Goal: Complete application form

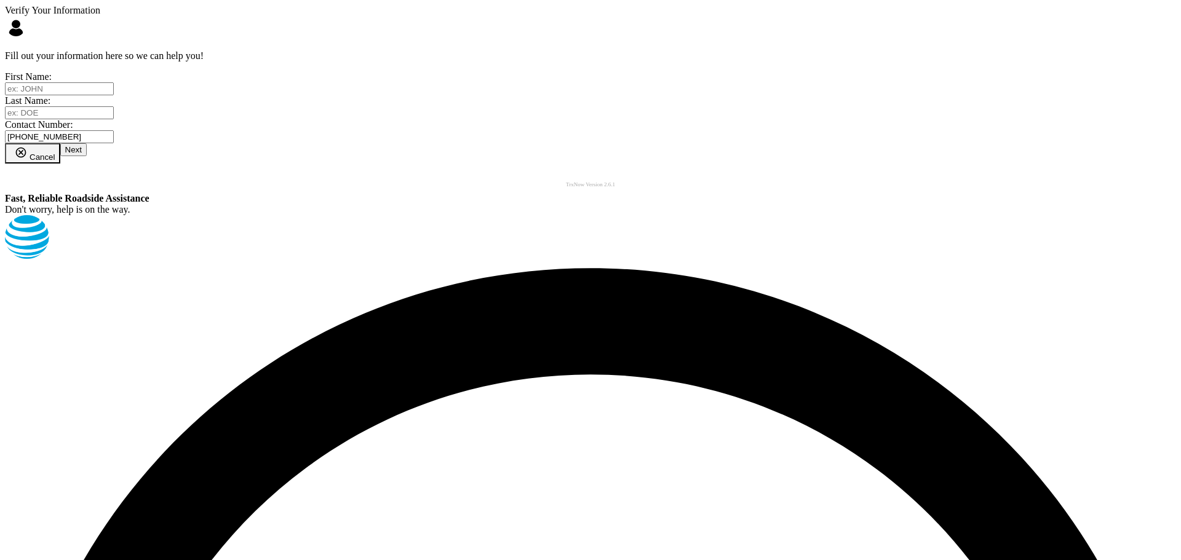
click at [114, 95] on input "text" at bounding box center [59, 88] width 109 height 13
type input "TESTING"
click at [114, 119] on input "text" at bounding box center [59, 112] width 109 height 13
type input "TESTER"
click at [431, 164] on div "Cancel Next" at bounding box center [590, 153] width 1171 height 20
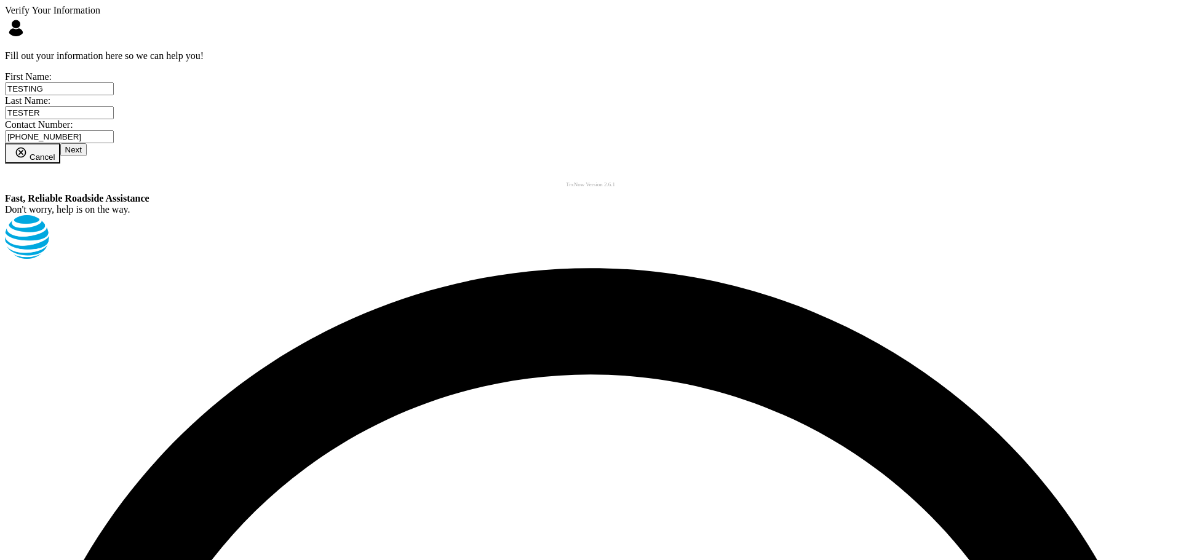
click at [87, 156] on button "Next" at bounding box center [73, 149] width 26 height 13
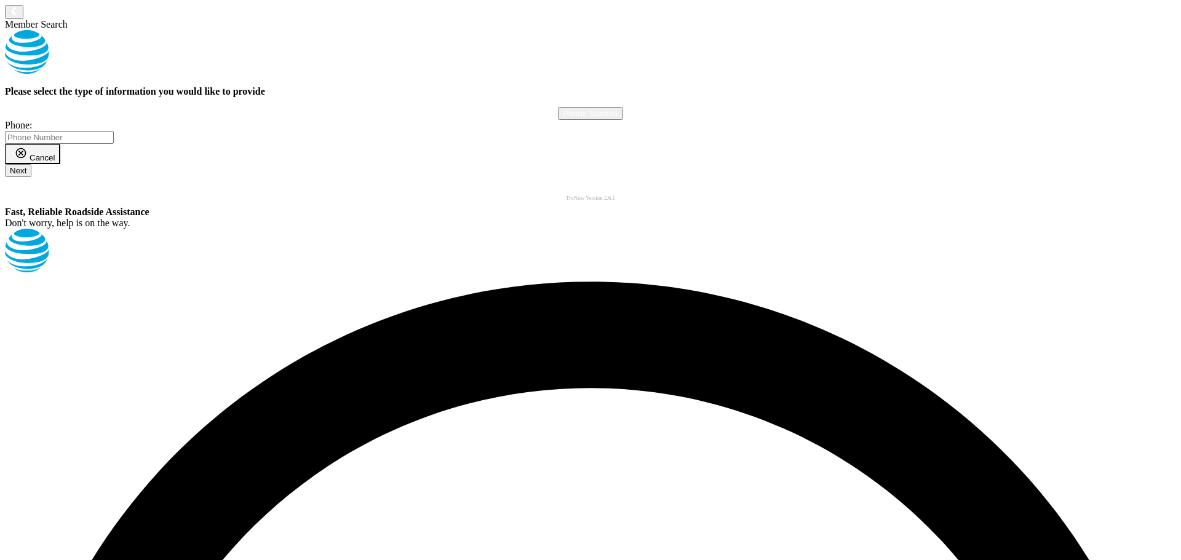
click at [558, 120] on button "Phone Number" at bounding box center [590, 113] width 65 height 13
click at [106, 35] on link "Name" at bounding box center [94, 30] width 23 height 10
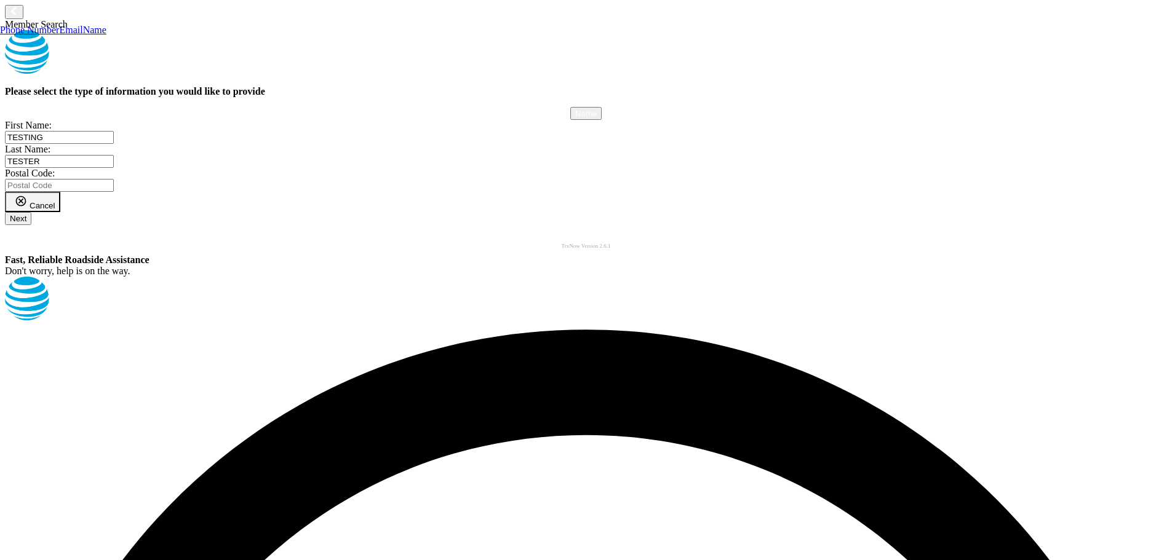
click at [114, 192] on input "number" at bounding box center [59, 185] width 109 height 13
type input "37604"
drag, startPoint x: 658, startPoint y: 533, endPoint x: 648, endPoint y: 530, distance: 10.1
click at [31, 225] on button "Next" at bounding box center [18, 218] width 26 height 13
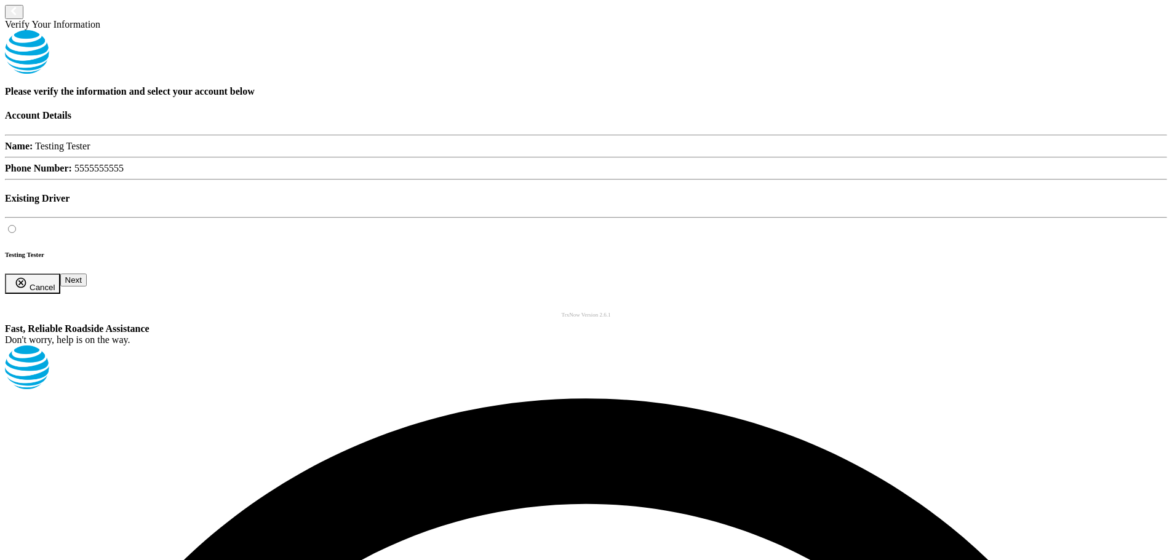
click at [12, 233] on input "radio" at bounding box center [12, 229] width 8 height 8
radio input "true"
click at [87, 287] on button "Next" at bounding box center [73, 280] width 26 height 13
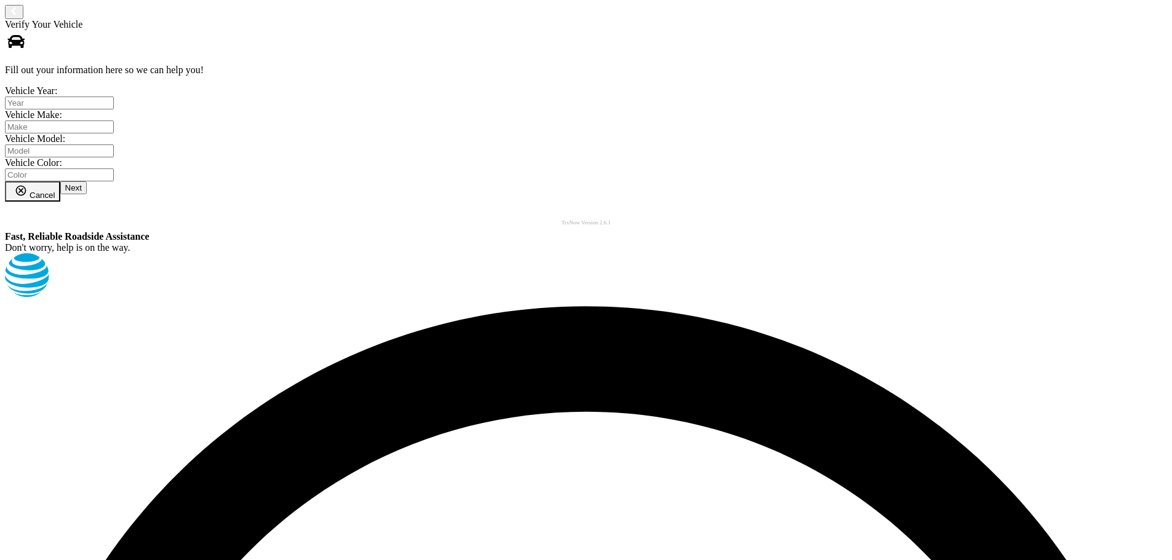
click at [114, 109] on input "text" at bounding box center [59, 103] width 109 height 13
type input "2000"
type input "H"
type input "DODGE"
type input "DAKOTA"
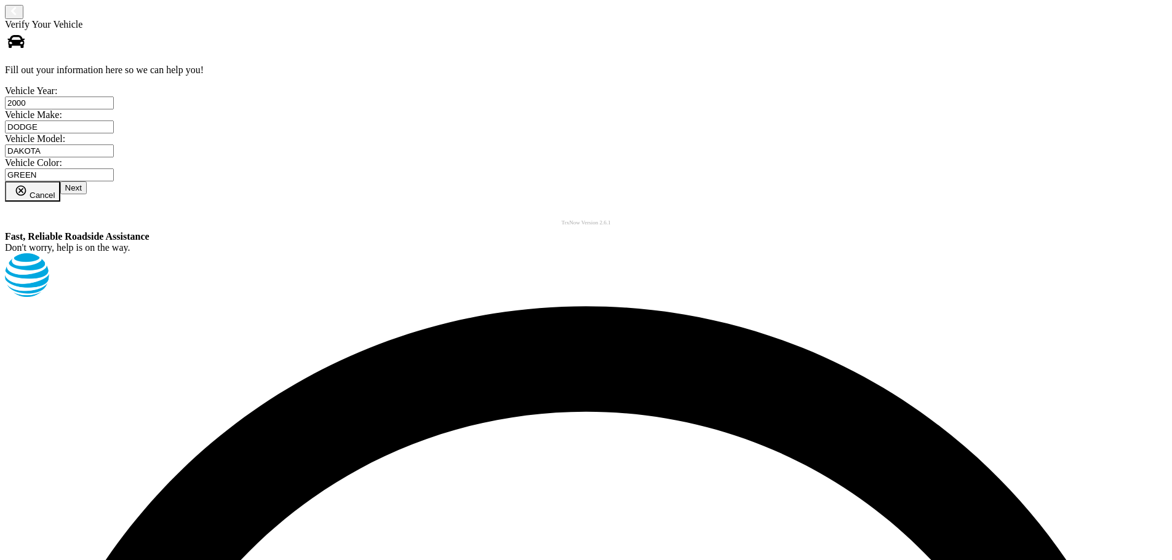
type input "GREEN"
click at [114, 109] on input "2000" at bounding box center [59, 103] width 109 height 13
click at [87, 194] on button "Next" at bounding box center [73, 187] width 26 height 13
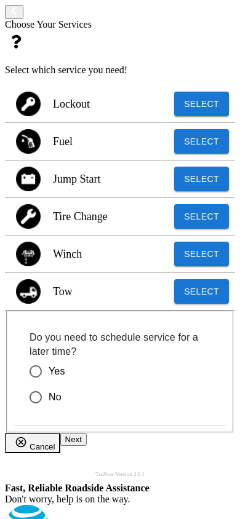
click at [215, 304] on button "Select" at bounding box center [201, 291] width 55 height 25
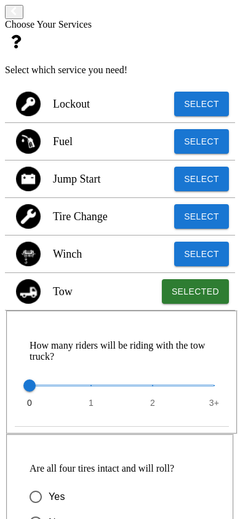
click at [207, 387] on span at bounding box center [122, 385] width 184 height 2
type input "3"
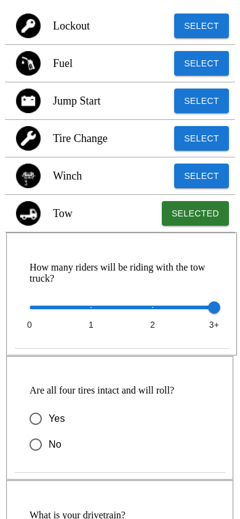
scroll to position [184, 0]
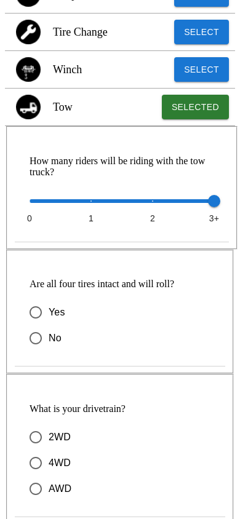
click at [33, 346] on input "No" at bounding box center [36, 338] width 26 height 26
click at [23, 450] on input "4WD" at bounding box center [36, 463] width 26 height 26
radio input "true"
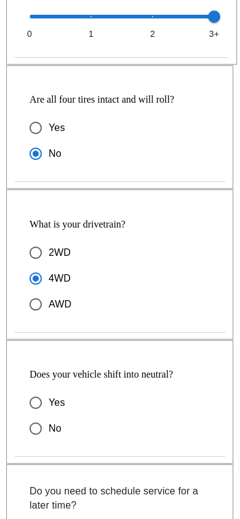
click at [25, 416] on input "No" at bounding box center [36, 429] width 26 height 26
radio input "true"
radio input "false"
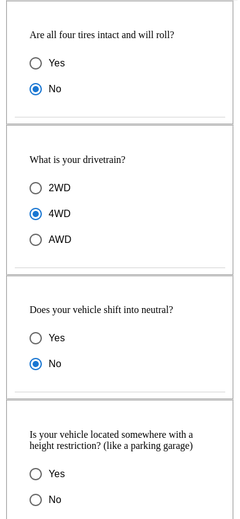
scroll to position [492, 0]
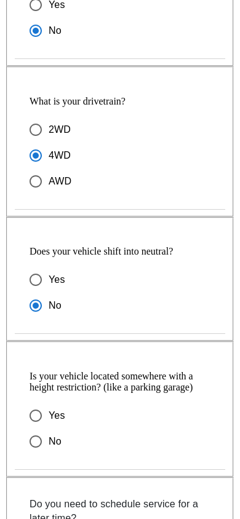
click at [23, 403] on input "Yes" at bounding box center [36, 416] width 26 height 26
radio input "false"
radio input "true"
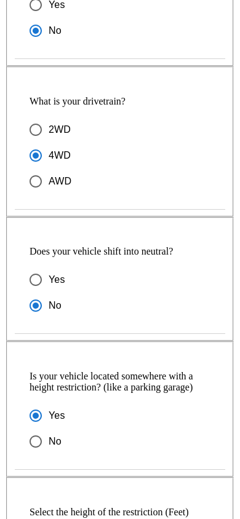
click at [69, 474] on body "Choose Your Services Select which service you need! Lockout Select Fuel Select …" at bounding box center [120, 425] width 230 height 1825
radio input "true"
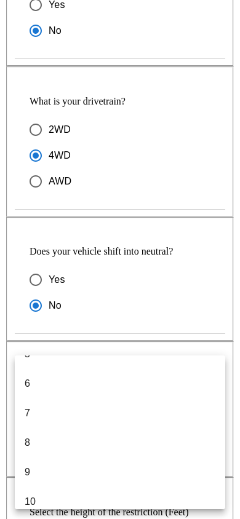
scroll to position [151, 0]
click at [47, 431] on li "8" at bounding box center [120, 431] width 210 height 30
radio input "false"
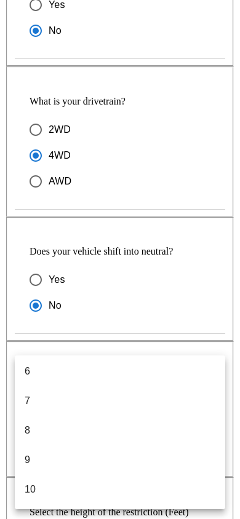
type input "8"
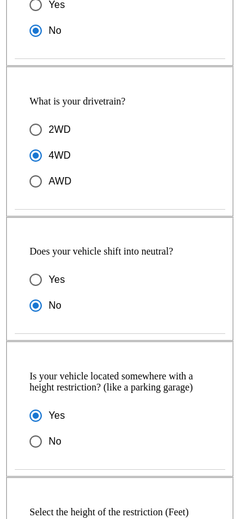
click at [200, 429] on label "No" at bounding box center [112, 442] width 178 height 26
click at [49, 429] on input "No" at bounding box center [36, 442] width 26 height 26
radio input "false"
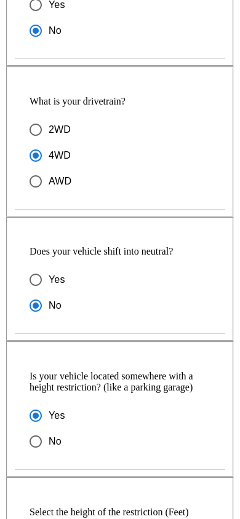
radio input "true"
radio input "false"
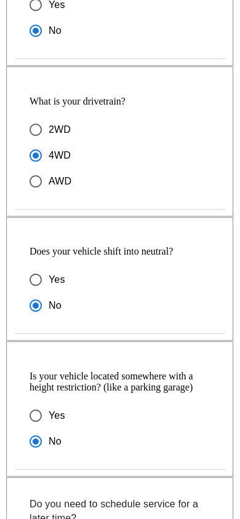
scroll to position [553, 0]
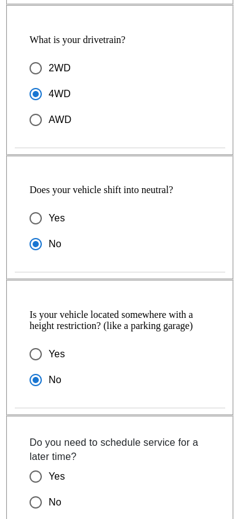
click at [28, 341] on input "Yes" at bounding box center [36, 354] width 26 height 26
radio input "false"
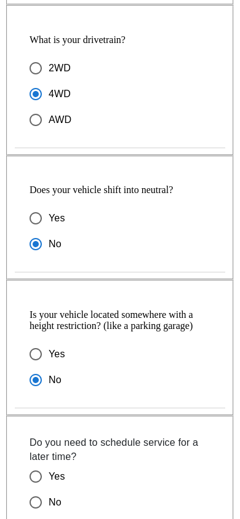
radio input "true"
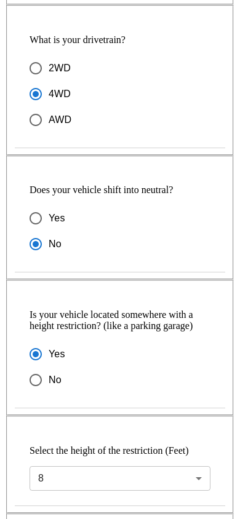
scroll to position [676, 0]
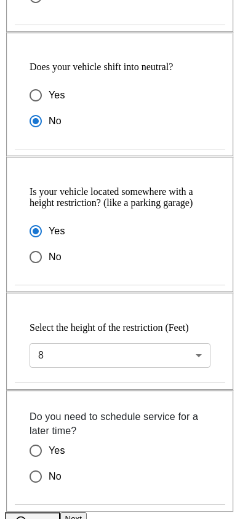
click at [33, 464] on input "No" at bounding box center [36, 477] width 26 height 26
radio input "false"
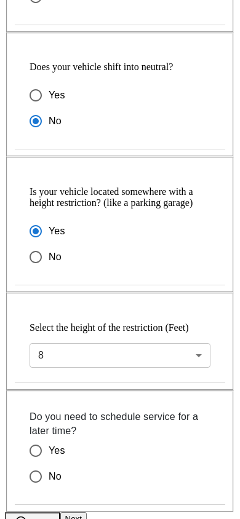
radio input "true"
click at [87, 512] on button "Next" at bounding box center [73, 518] width 26 height 13
radio input "true"
radio input "false"
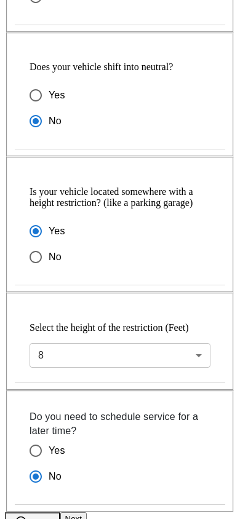
radio input "false"
